Goal: Transaction & Acquisition: Purchase product/service

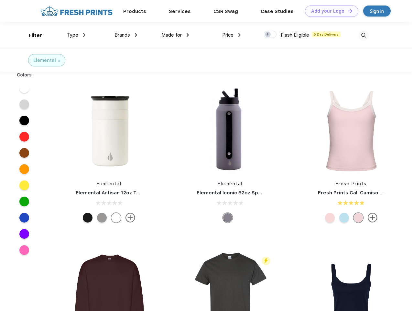
click at [329, 11] on link "Add your Logo Design Tool" at bounding box center [331, 11] width 53 height 11
click at [0, 0] on div "Design Tool" at bounding box center [0, 0] width 0 height 0
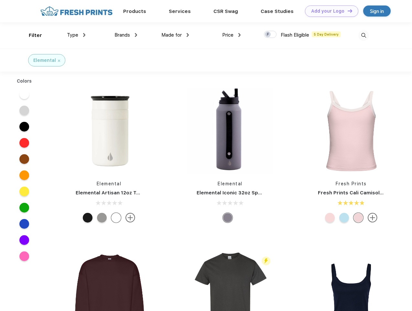
click at [347, 11] on link "Add your Logo Design Tool" at bounding box center [331, 11] width 53 height 11
click at [31, 35] on div "Filter" at bounding box center [35, 35] width 13 height 7
click at [76, 35] on span "Type" at bounding box center [72, 35] width 11 height 6
click at [126, 35] on span "Brands" at bounding box center [123, 35] width 16 height 6
click at [175, 35] on span "Made for" at bounding box center [171, 35] width 20 height 6
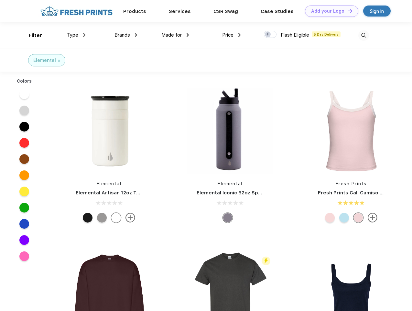
click at [232, 35] on span "Price" at bounding box center [227, 35] width 11 height 6
click at [271, 35] on div at bounding box center [270, 34] width 13 height 7
click at [268, 35] on input "checkbox" at bounding box center [266, 32] width 4 height 4
click at [364, 35] on img at bounding box center [364, 35] width 11 height 11
